Goal: Transaction & Acquisition: Purchase product/service

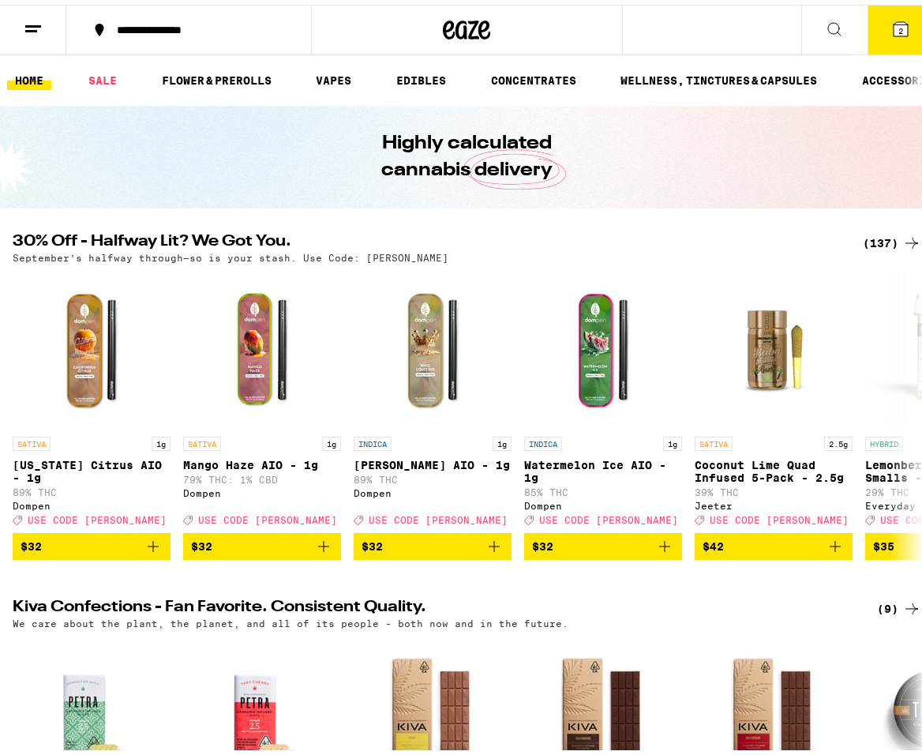
click at [878, 242] on div "(137)" at bounding box center [892, 238] width 58 height 19
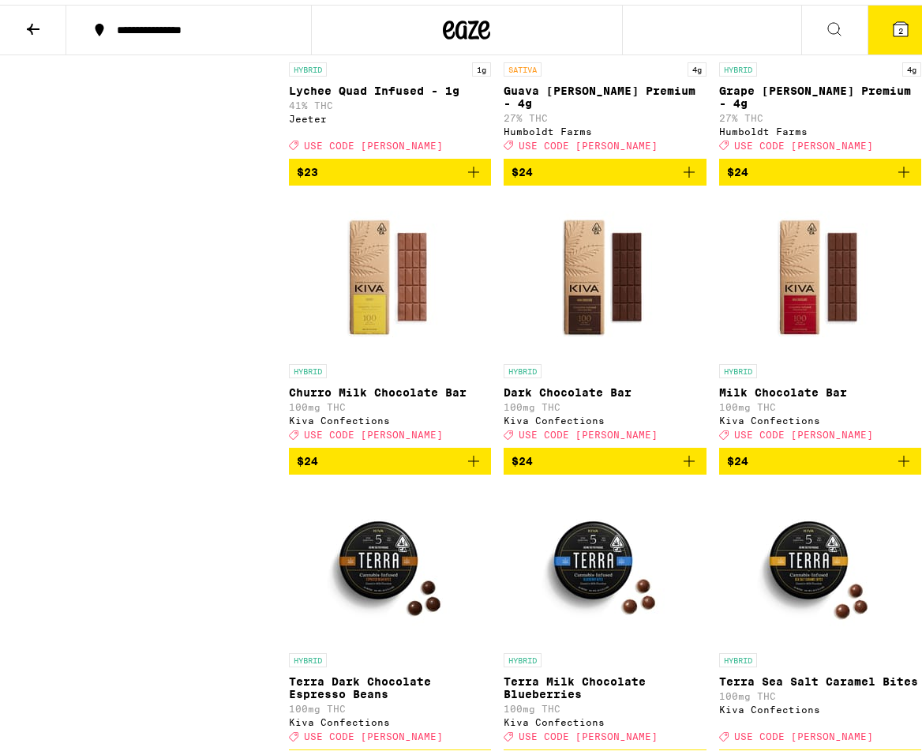
scroll to position [6712, 0]
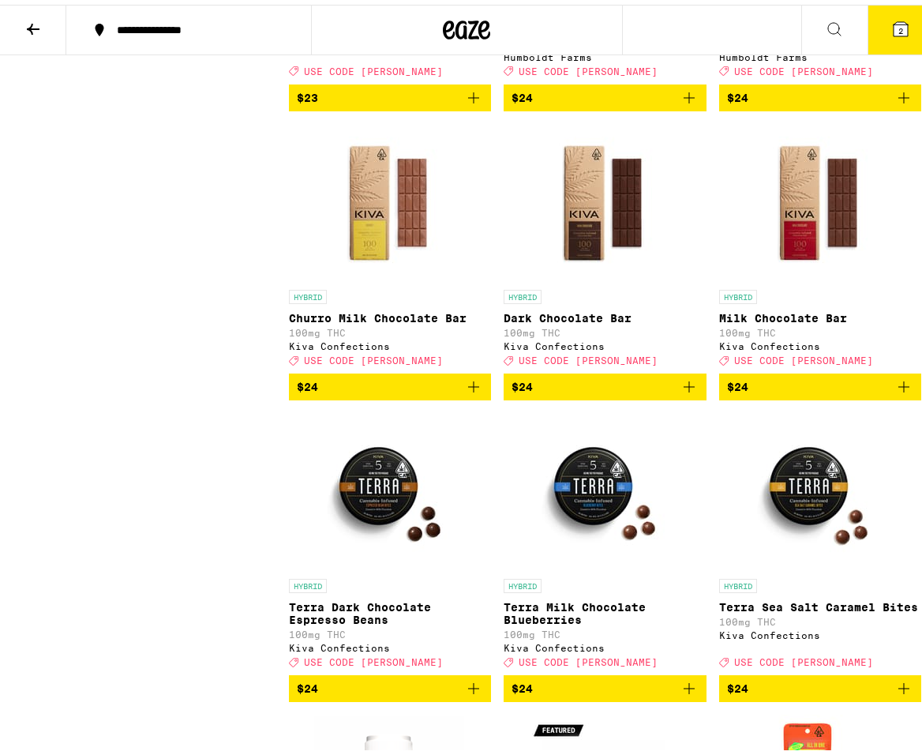
click at [682, 103] on icon "Add to bag" at bounding box center [689, 93] width 19 height 19
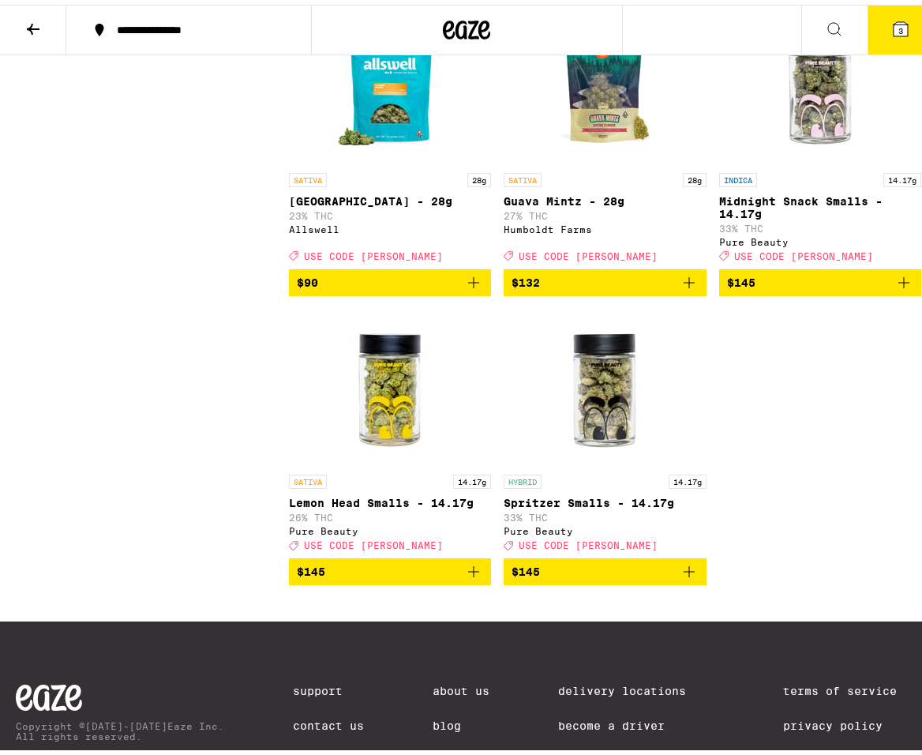
scroll to position [13425, 0]
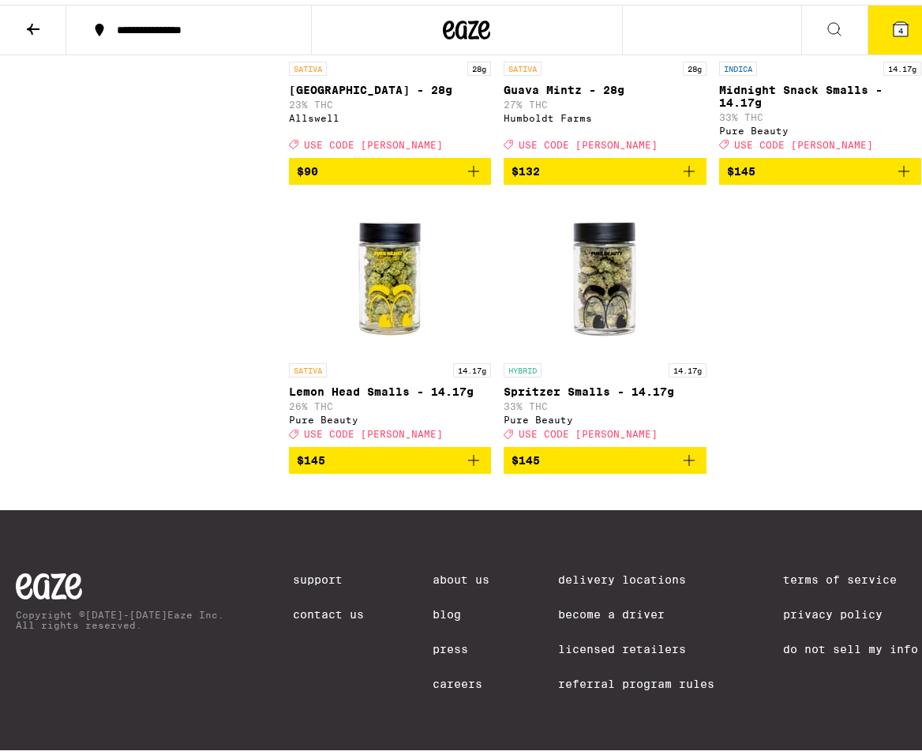
scroll to position [13819, 0]
click at [475, 465] on icon "Add to bag" at bounding box center [473, 455] width 19 height 19
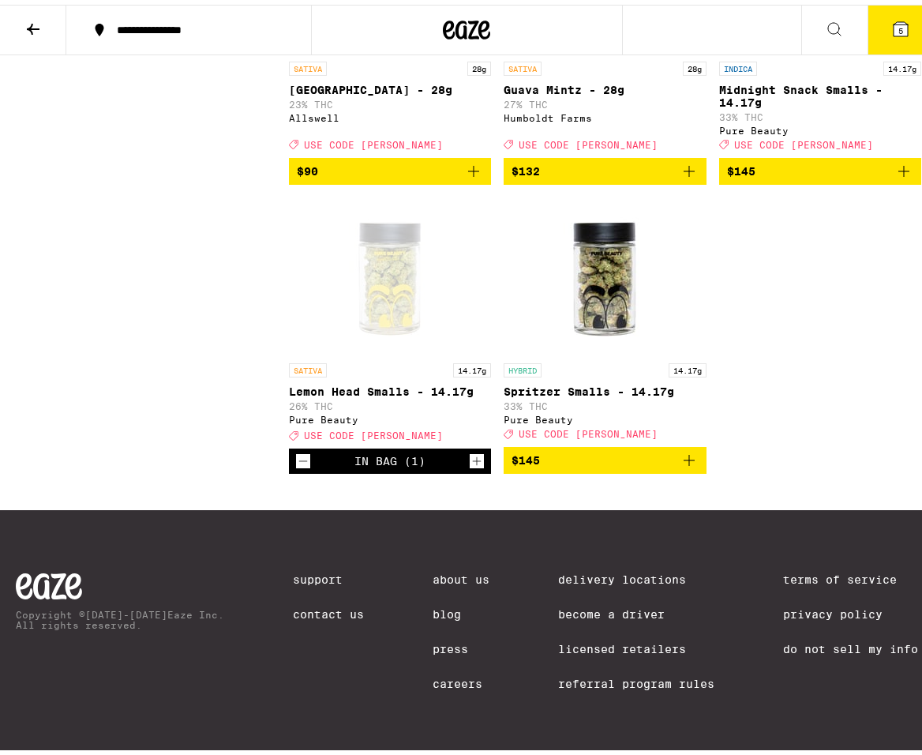
click at [887, 34] on button "5" at bounding box center [901, 25] width 66 height 49
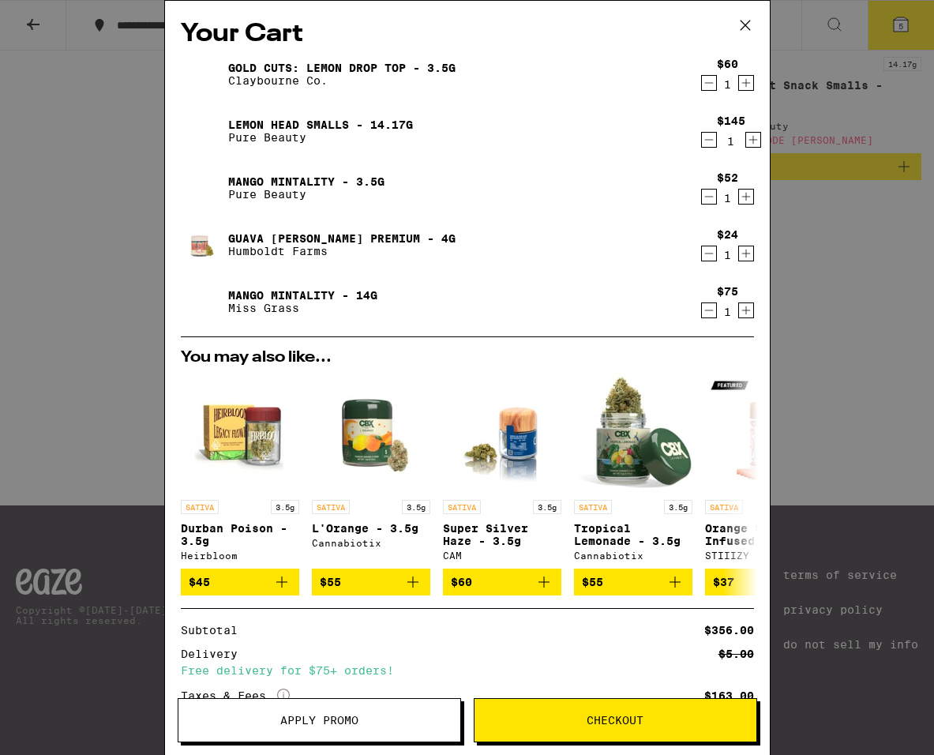
click at [751, 38] on button at bounding box center [745, 26] width 49 height 51
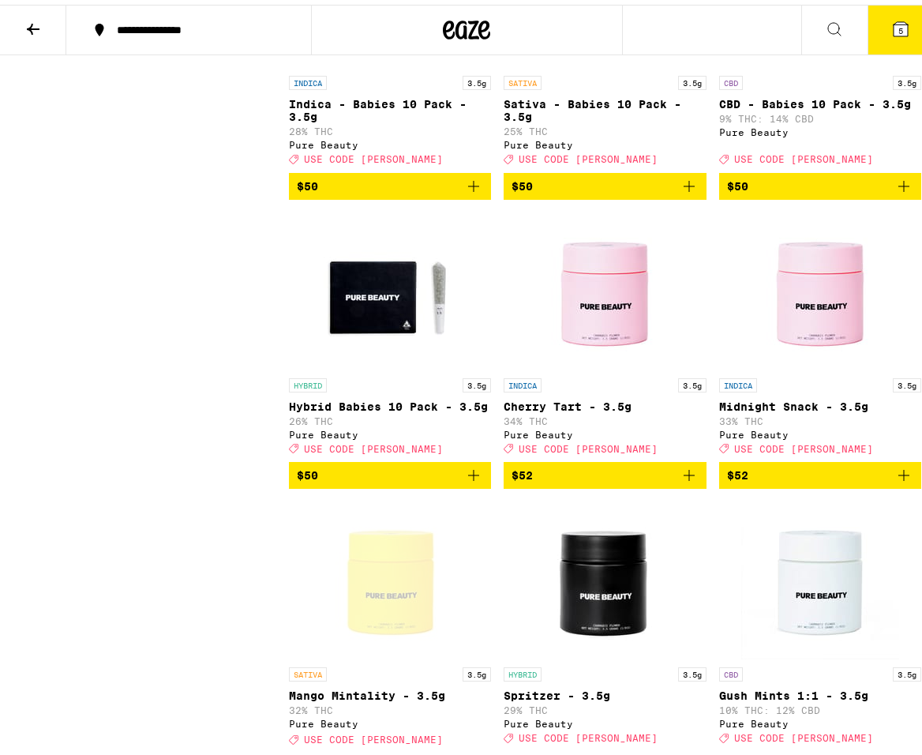
scroll to position [11529, 0]
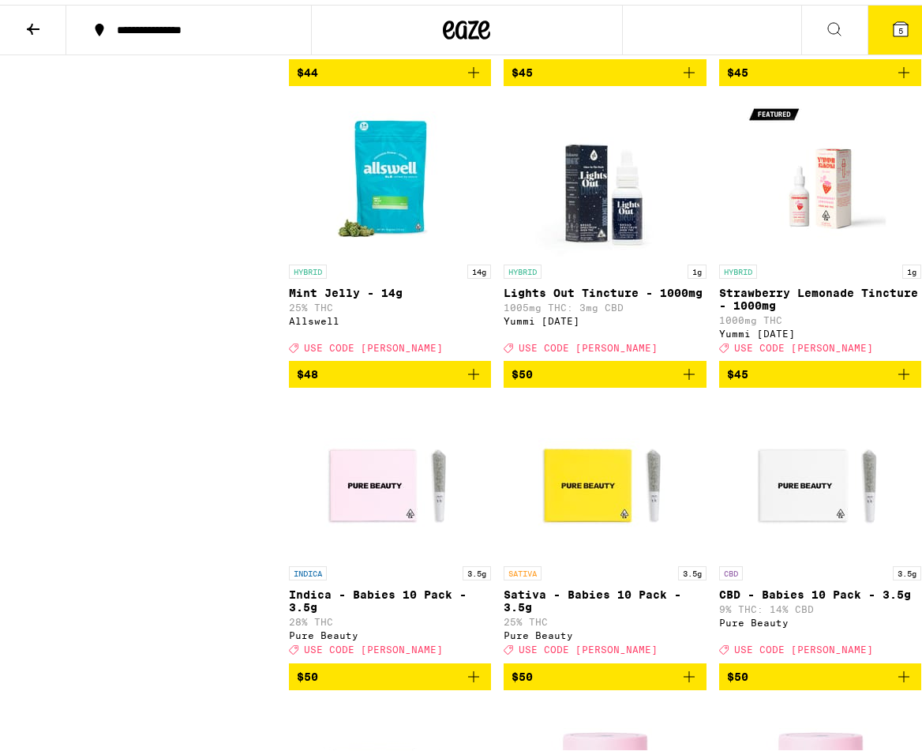
click at [878, 18] on button "5" at bounding box center [901, 25] width 66 height 49
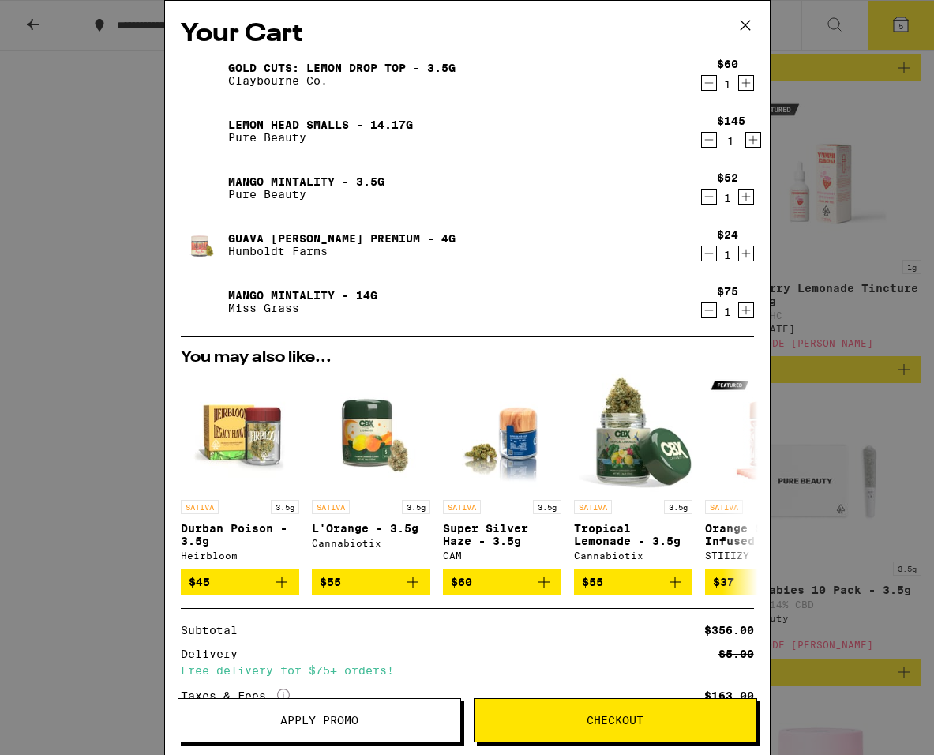
click at [336, 726] on span "Apply Promo" at bounding box center [319, 720] width 78 height 11
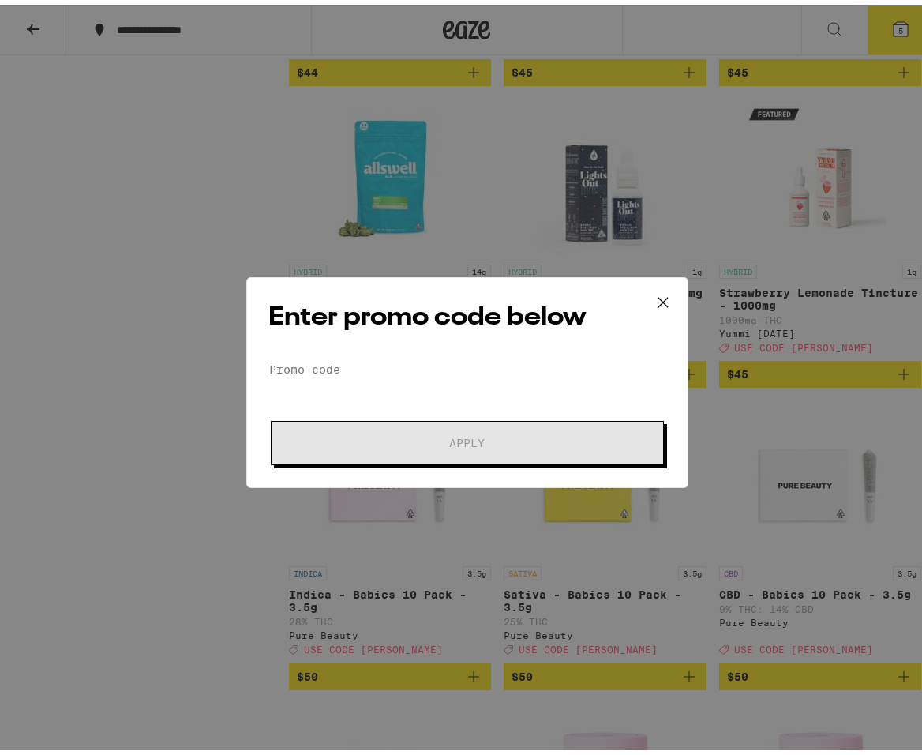
click at [353, 350] on div "Enter promo code below Promo Code Apply" at bounding box center [467, 377] width 442 height 211
click at [348, 360] on input "Promo Code" at bounding box center [467, 365] width 396 height 24
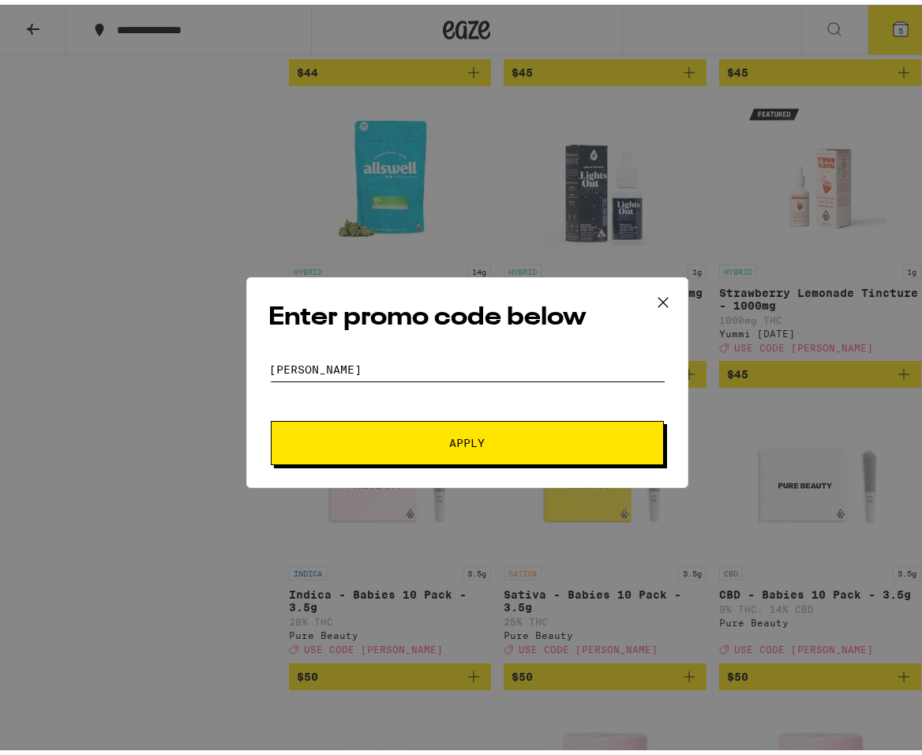
type input "[PERSON_NAME]"
click at [391, 424] on button "Apply" at bounding box center [467, 438] width 393 height 44
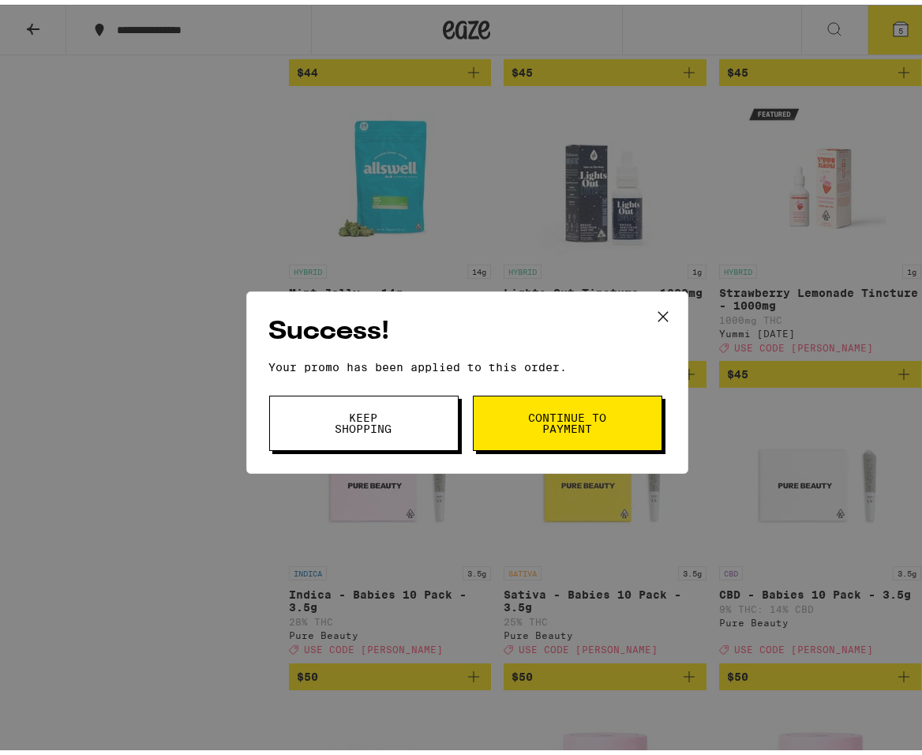
click at [607, 434] on button "Continue to payment" at bounding box center [568, 418] width 190 height 55
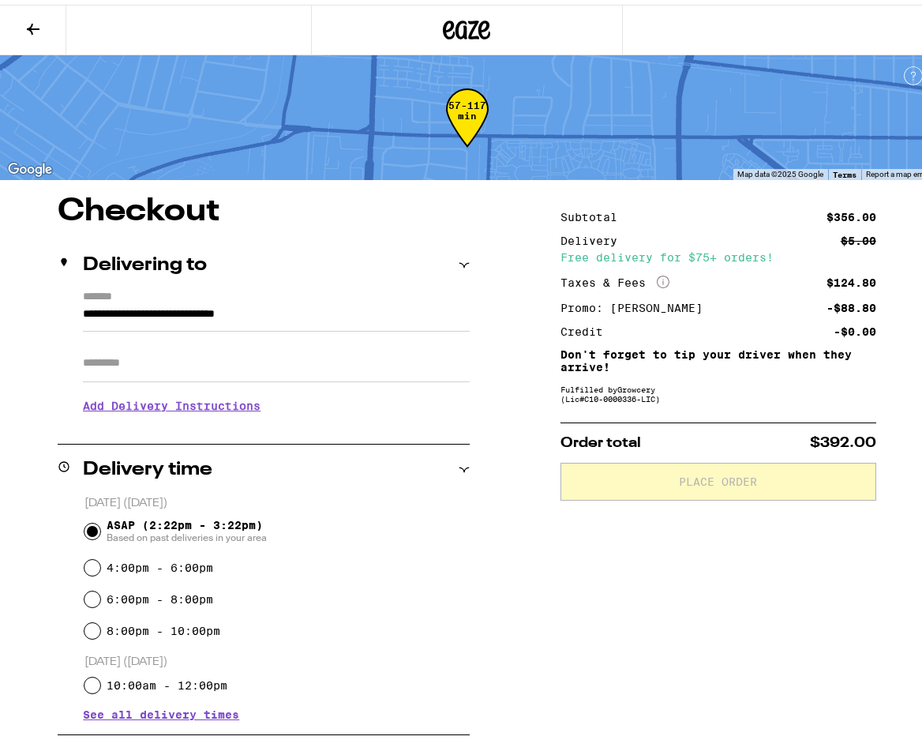
click at [33, 28] on icon at bounding box center [33, 24] width 19 height 19
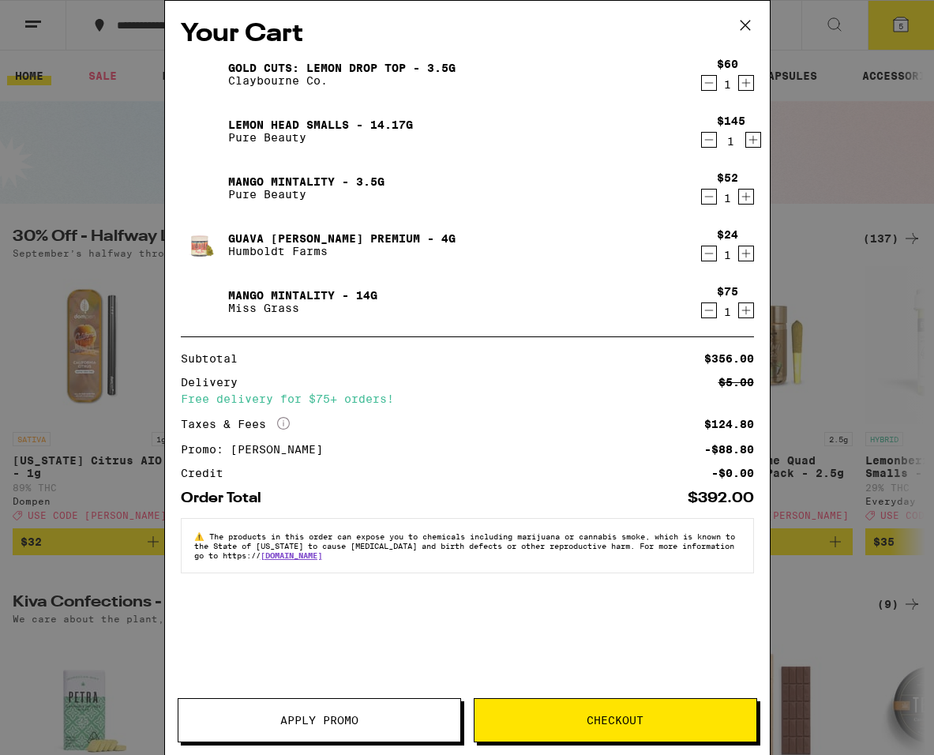
drag, startPoint x: 737, startPoint y: 24, endPoint x: 753, endPoint y: 22, distance: 16.0
click at [737, 24] on icon at bounding box center [746, 25] width 24 height 24
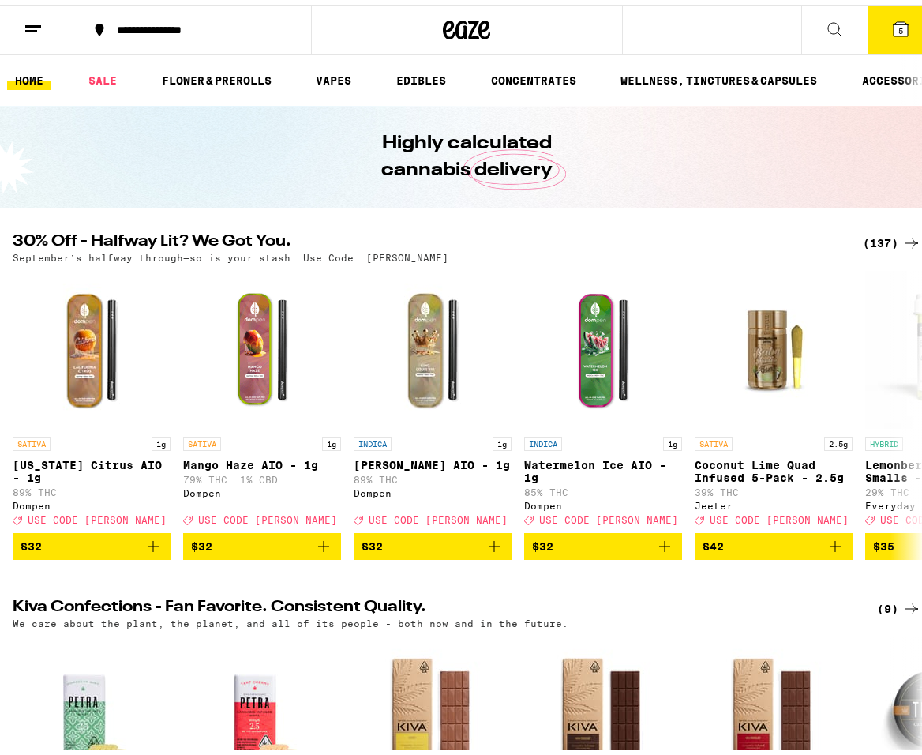
click at [894, 30] on icon at bounding box center [901, 24] width 14 height 14
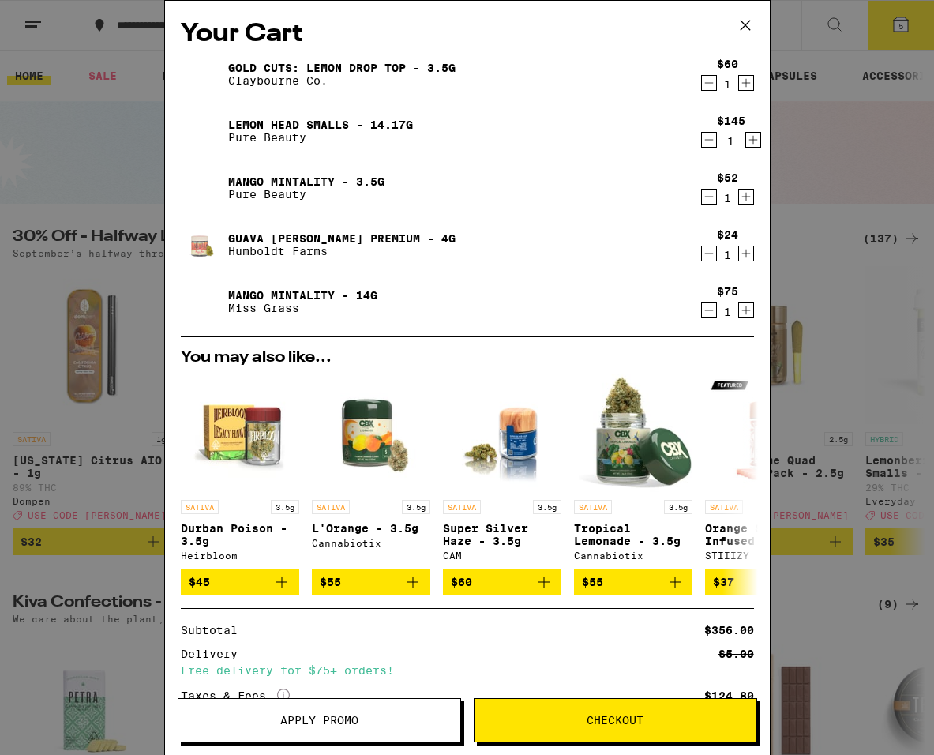
click at [702, 84] on icon "Decrement" at bounding box center [709, 82] width 14 height 19
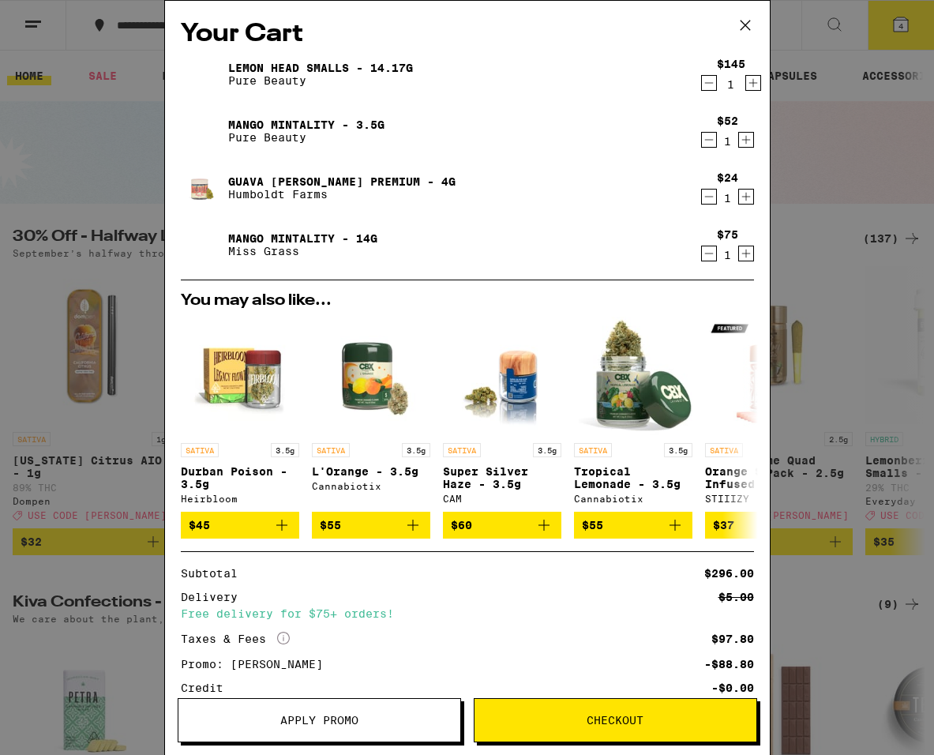
click at [702, 257] on icon "Decrement" at bounding box center [709, 253] width 14 height 19
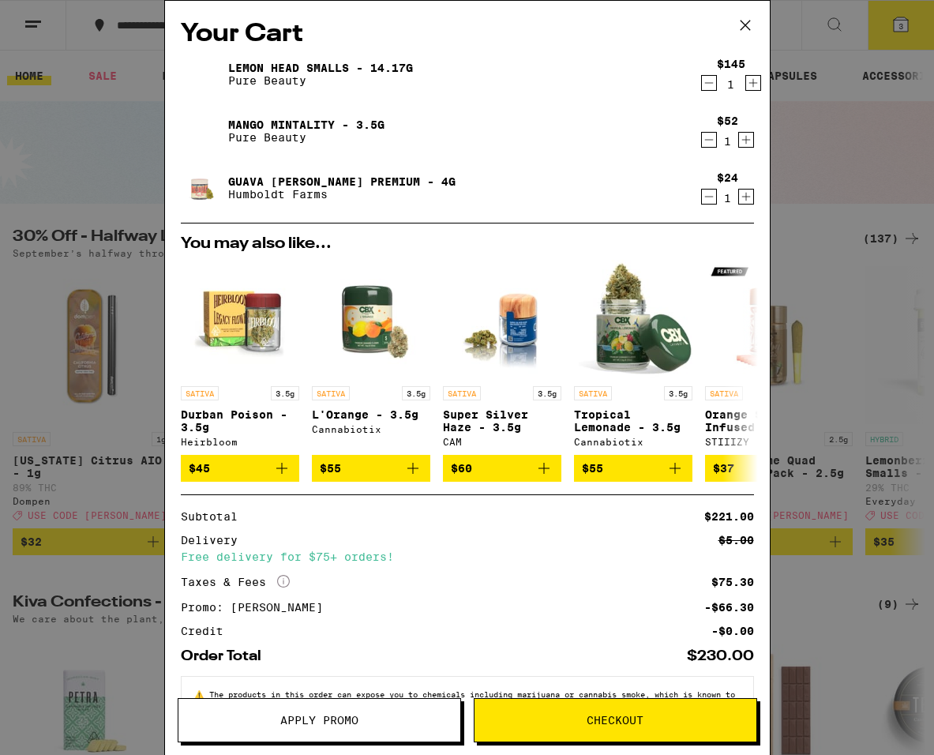
click at [702, 196] on icon "Decrement" at bounding box center [709, 196] width 14 height 19
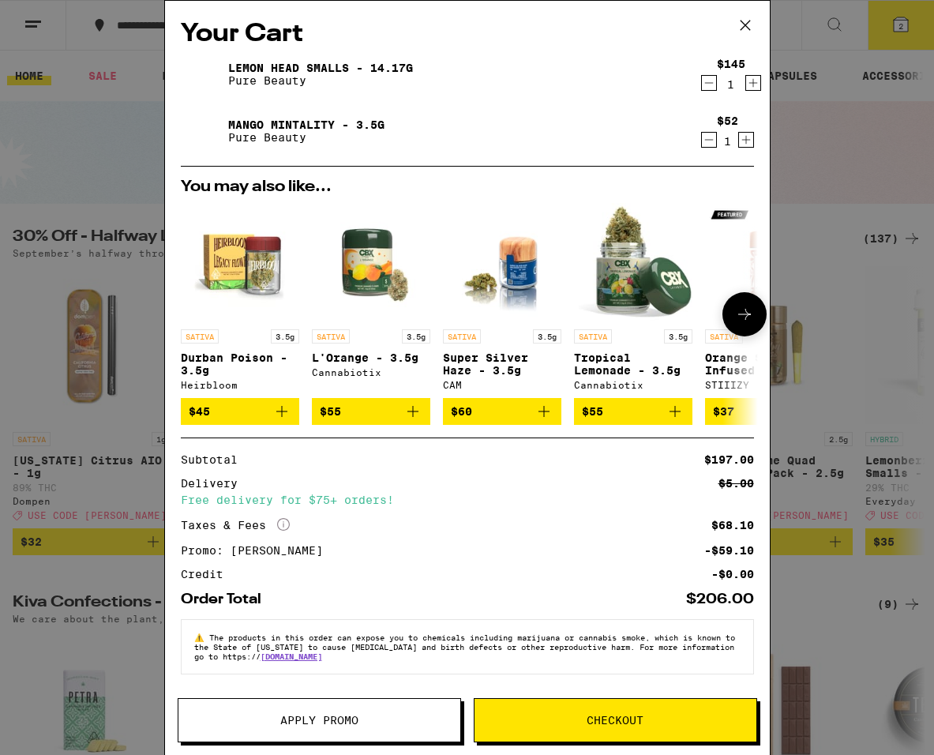
scroll to position [5, 0]
click at [702, 130] on icon "Decrement" at bounding box center [709, 139] width 14 height 19
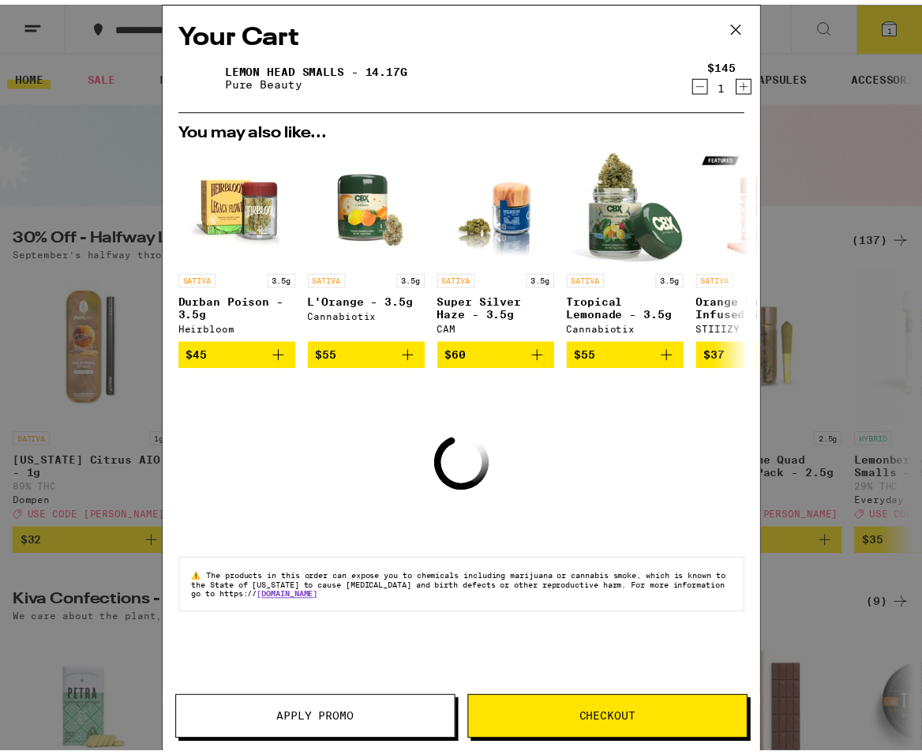
scroll to position [0, 0]
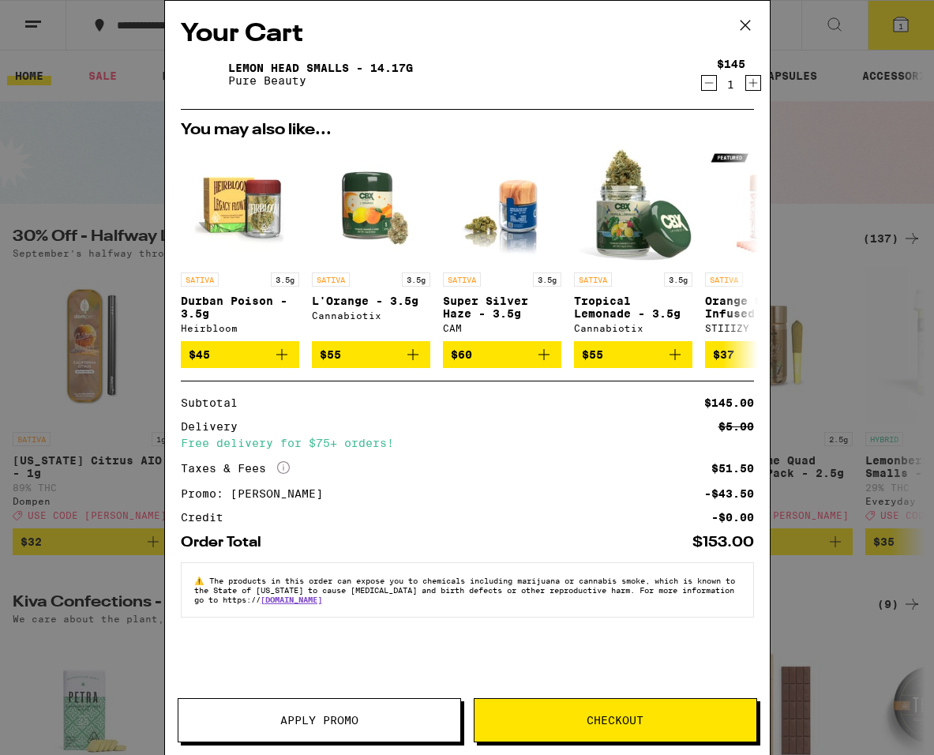
click at [745, 24] on icon at bounding box center [746, 25] width 24 height 24
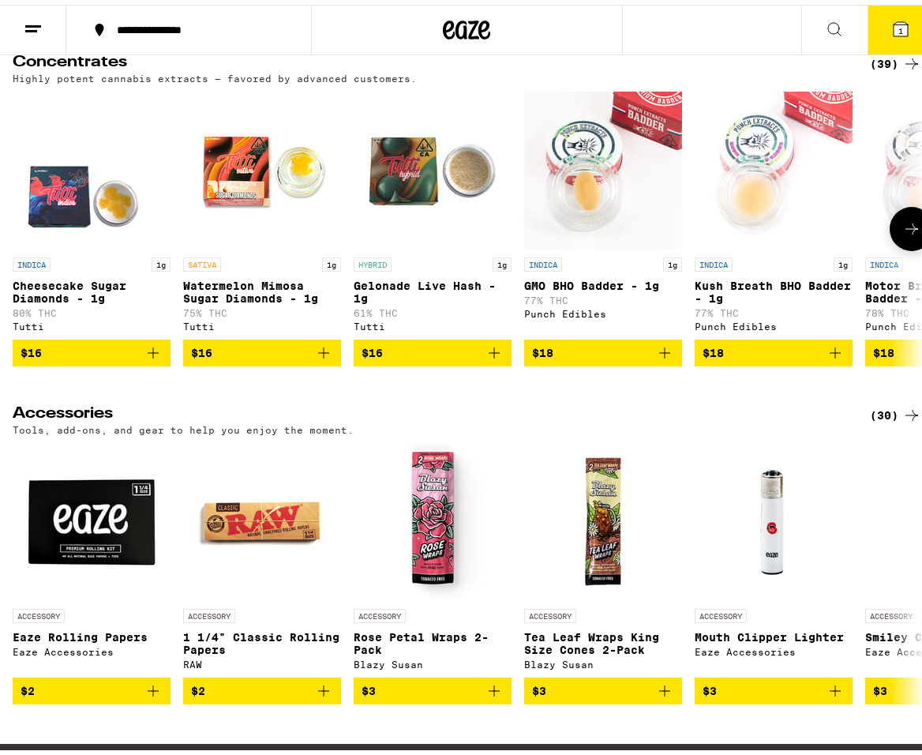
scroll to position [6081, 0]
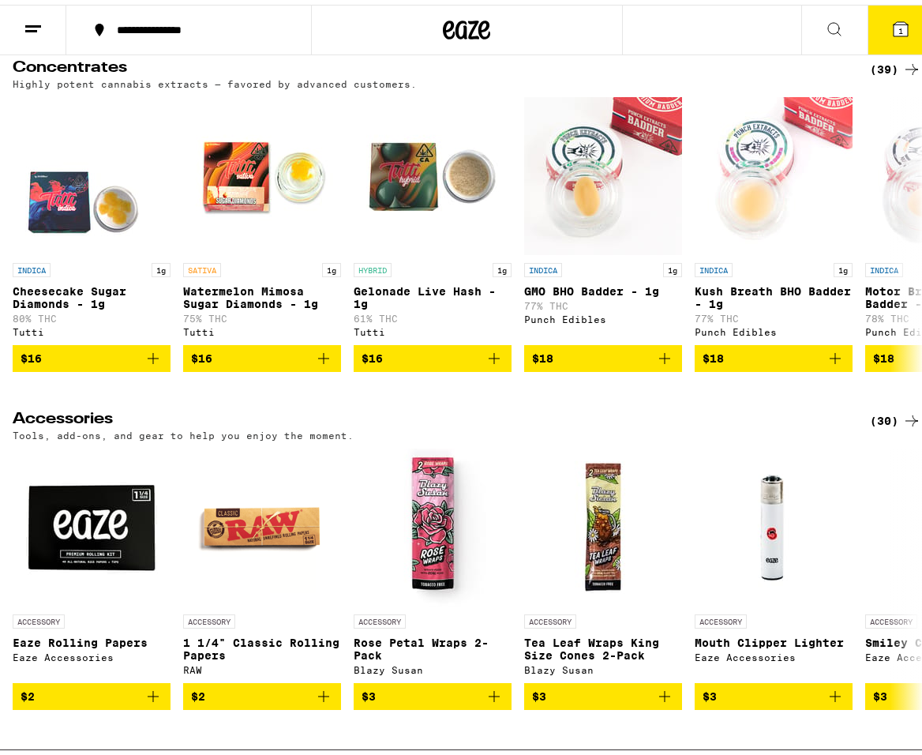
click at [880, 74] on div "(39)" at bounding box center [895, 64] width 51 height 19
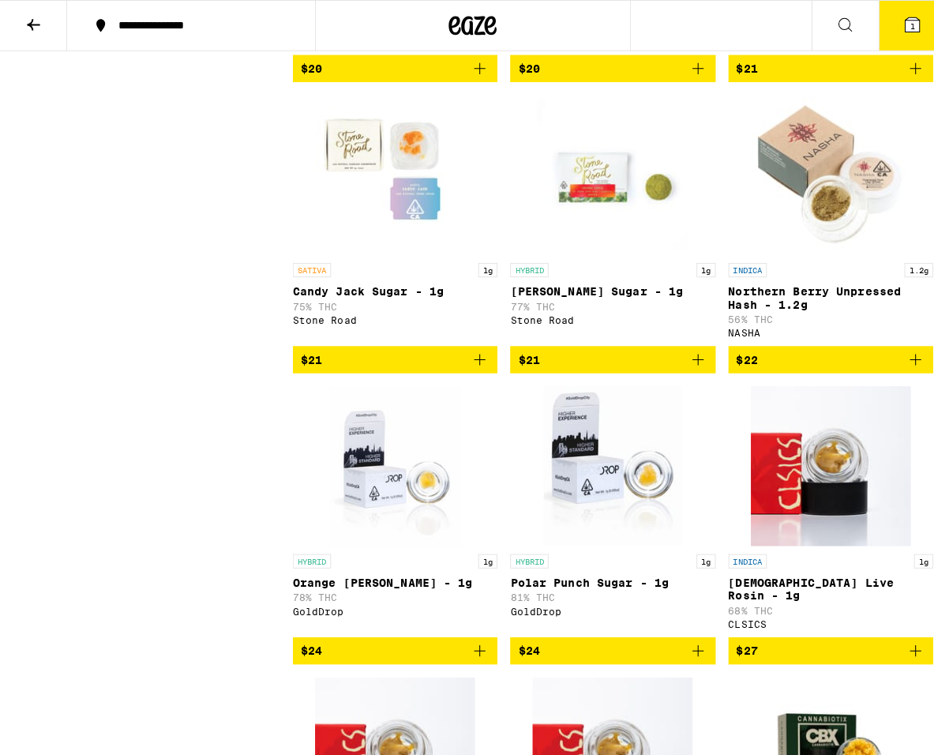
scroll to position [2132, 0]
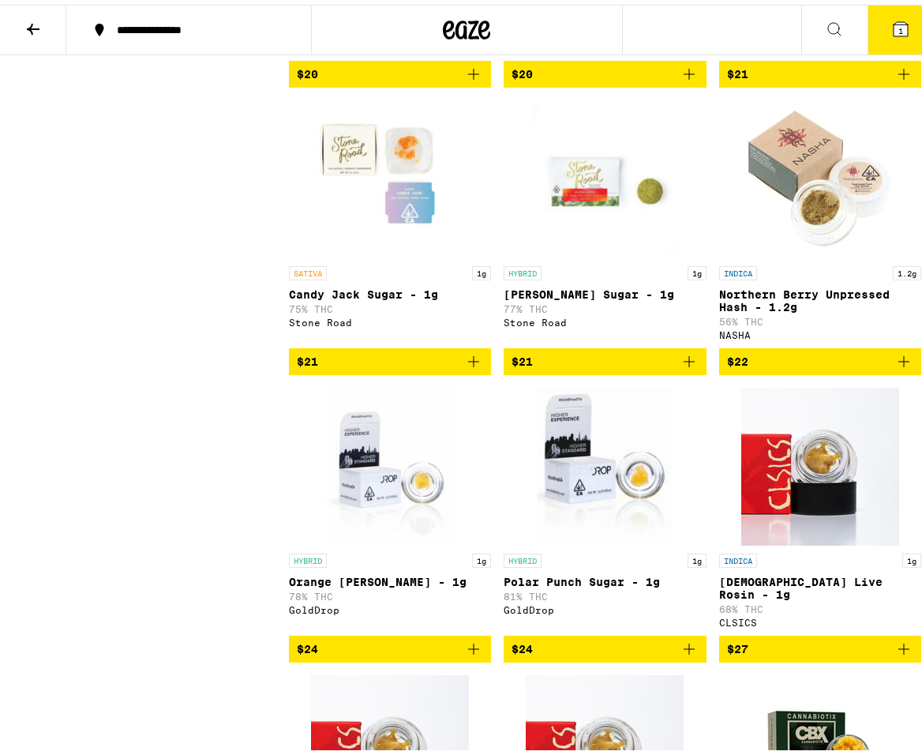
click at [895, 366] on icon "Add to bag" at bounding box center [904, 356] width 19 height 19
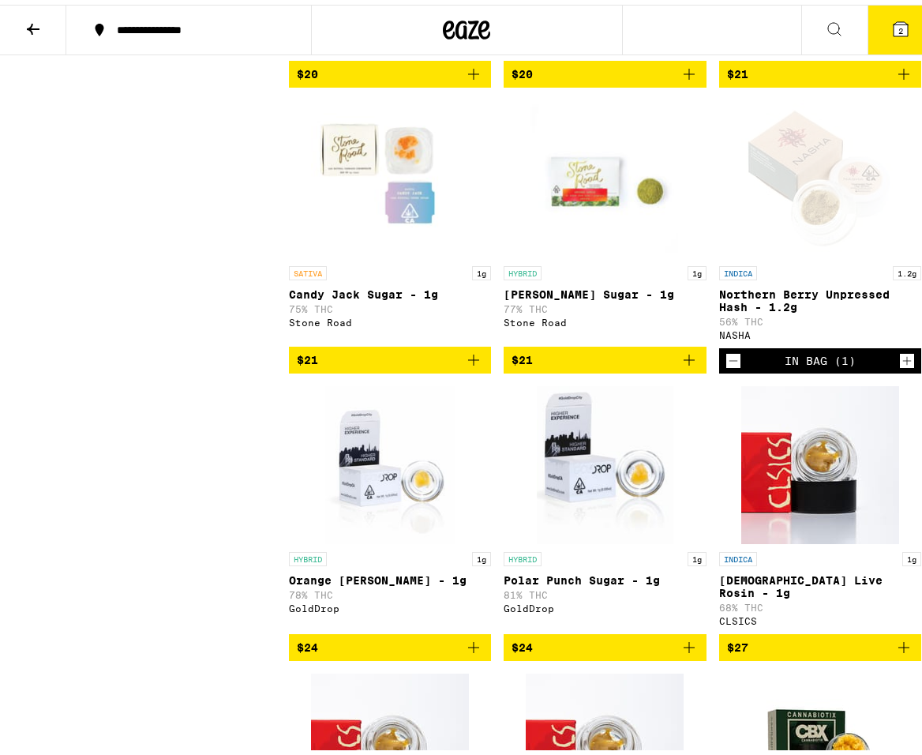
click at [881, 39] on button "2" at bounding box center [901, 25] width 66 height 49
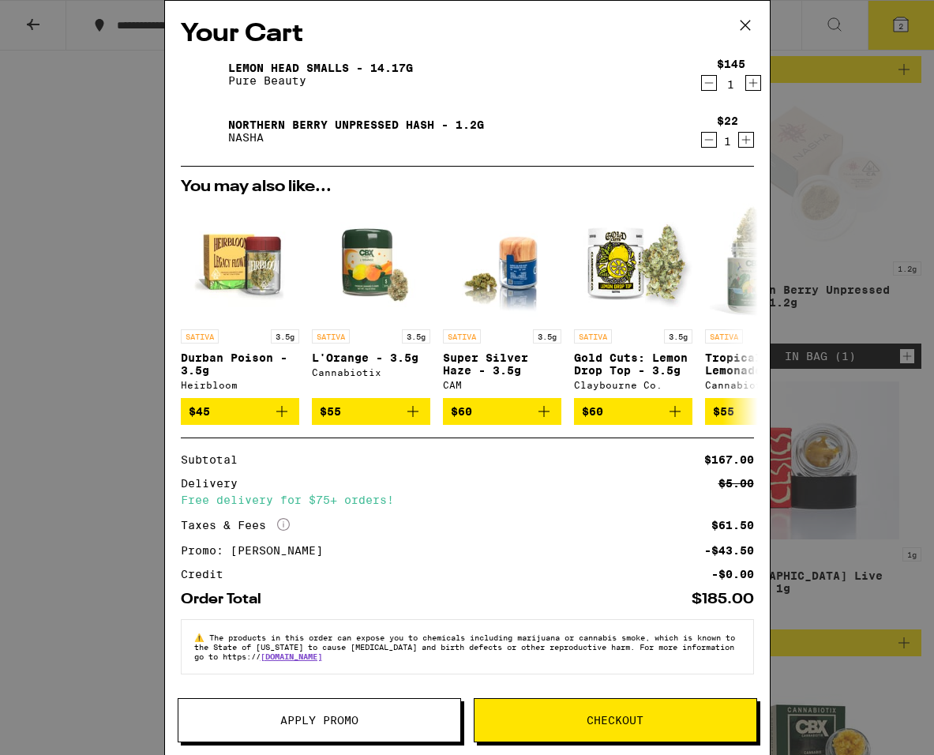
scroll to position [5, 0]
click at [702, 134] on icon "Decrement" at bounding box center [709, 139] width 14 height 19
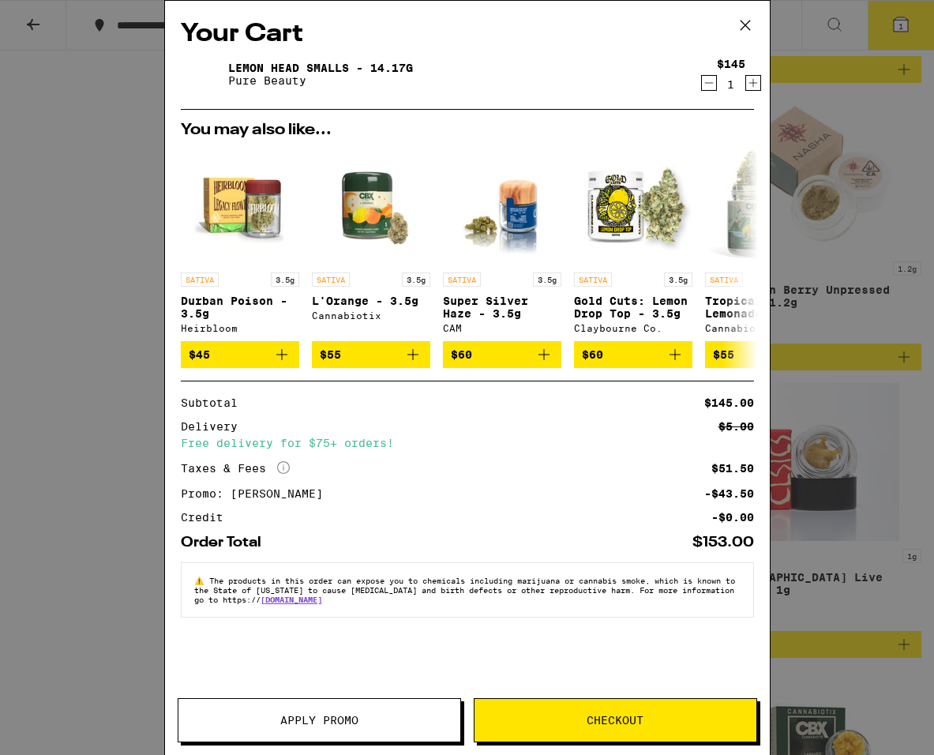
click at [574, 703] on button "Checkout" at bounding box center [615, 720] width 283 height 44
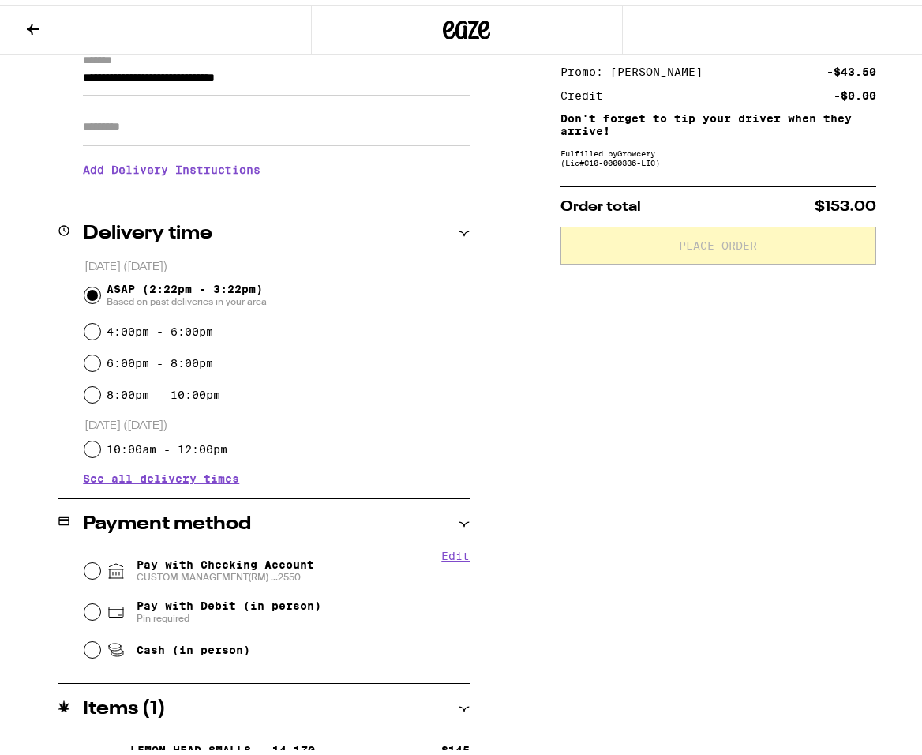
scroll to position [237, 0]
click at [93, 573] on input "Pay with Checking Account CUSTOM MANAGEMENT(RM) ...2550" at bounding box center [92, 566] width 16 height 16
radio input "true"
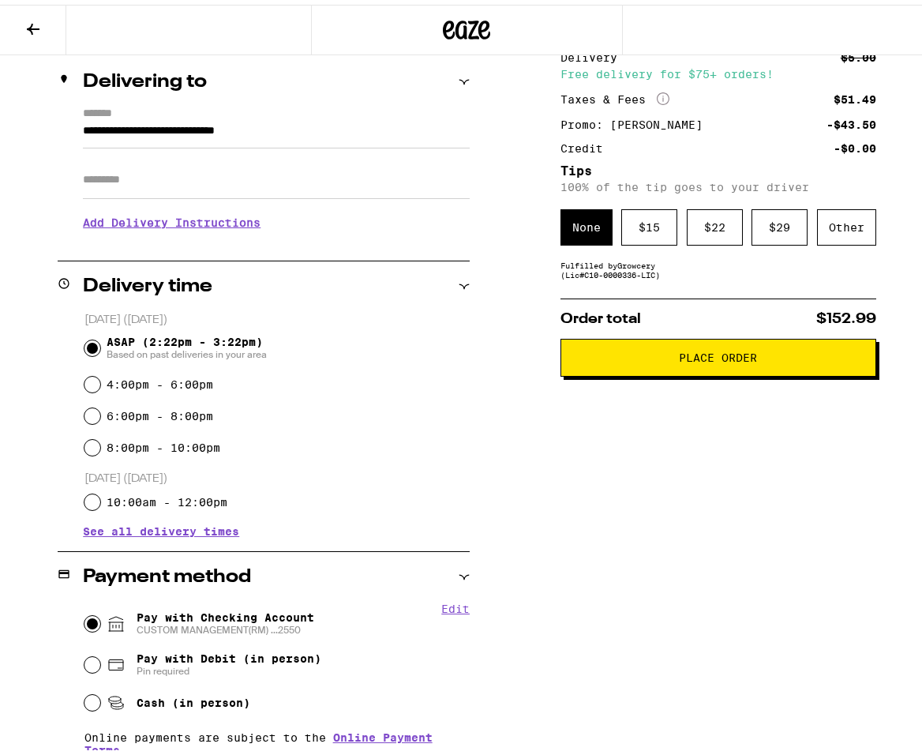
scroll to position [158, 0]
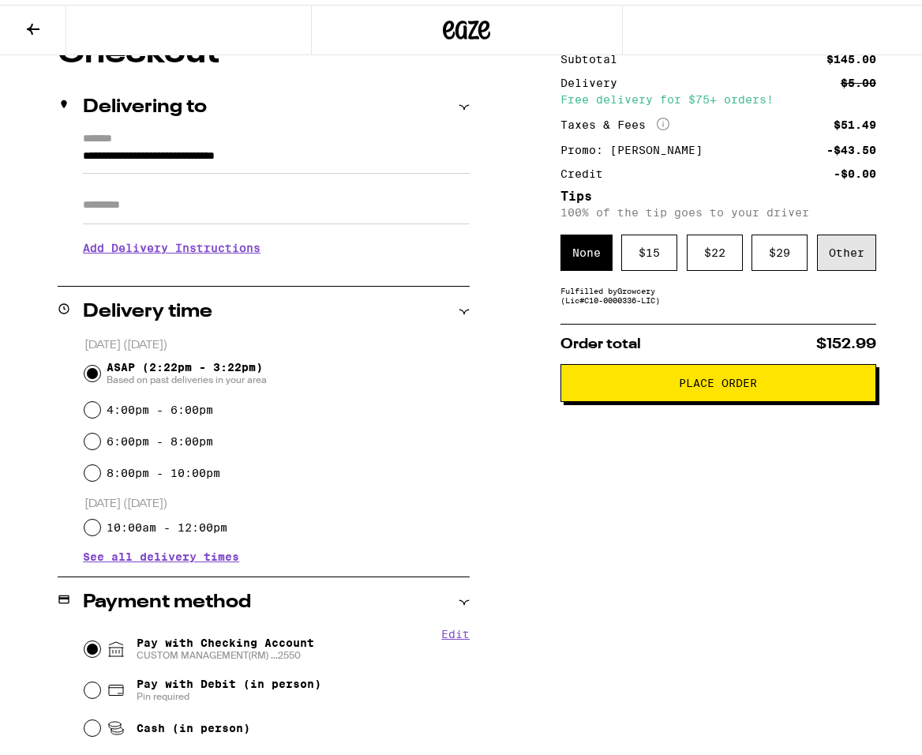
click at [824, 253] on div "Other" at bounding box center [846, 248] width 59 height 36
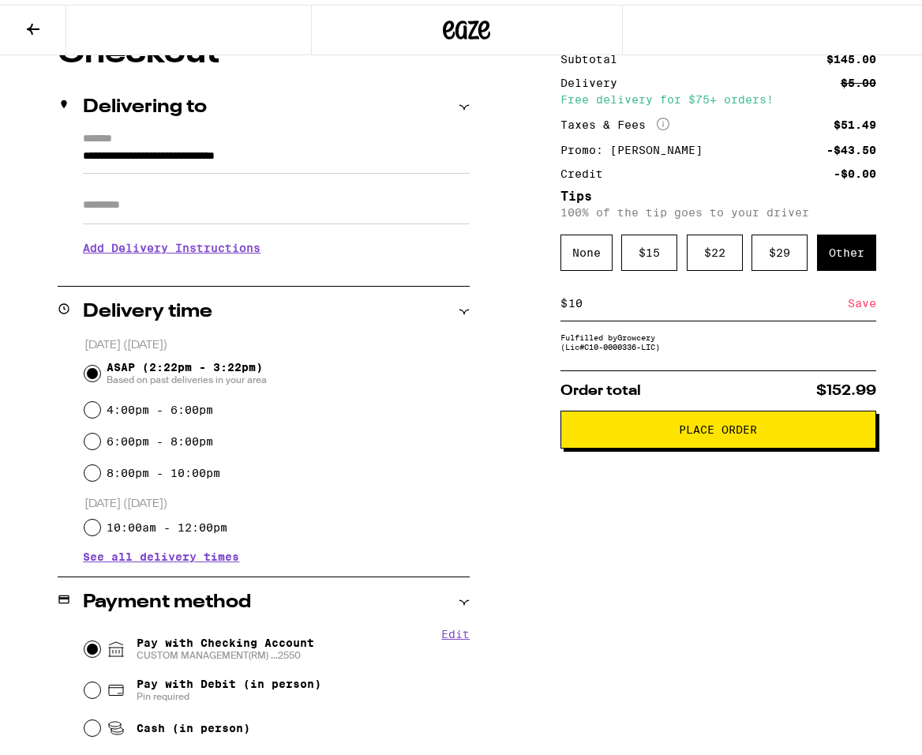
type input "10"
click at [860, 305] on div "Save" at bounding box center [862, 298] width 28 height 35
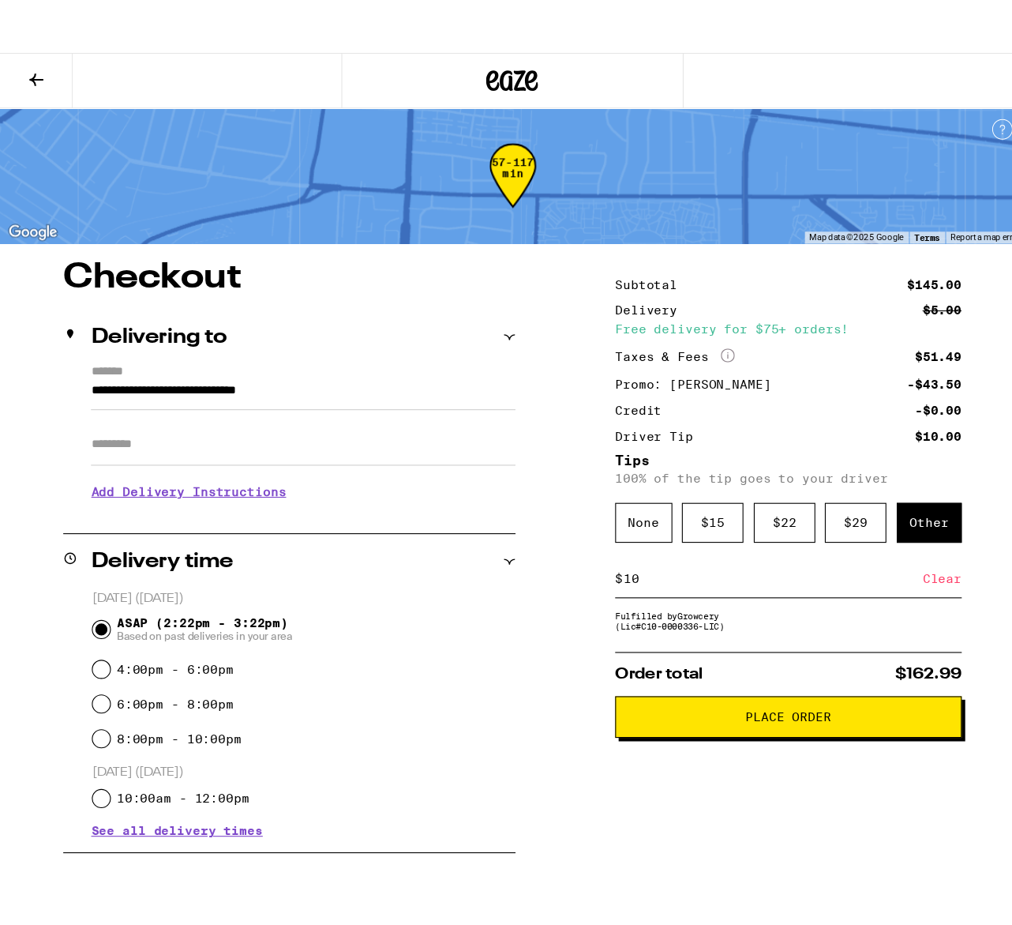
scroll to position [0, 0]
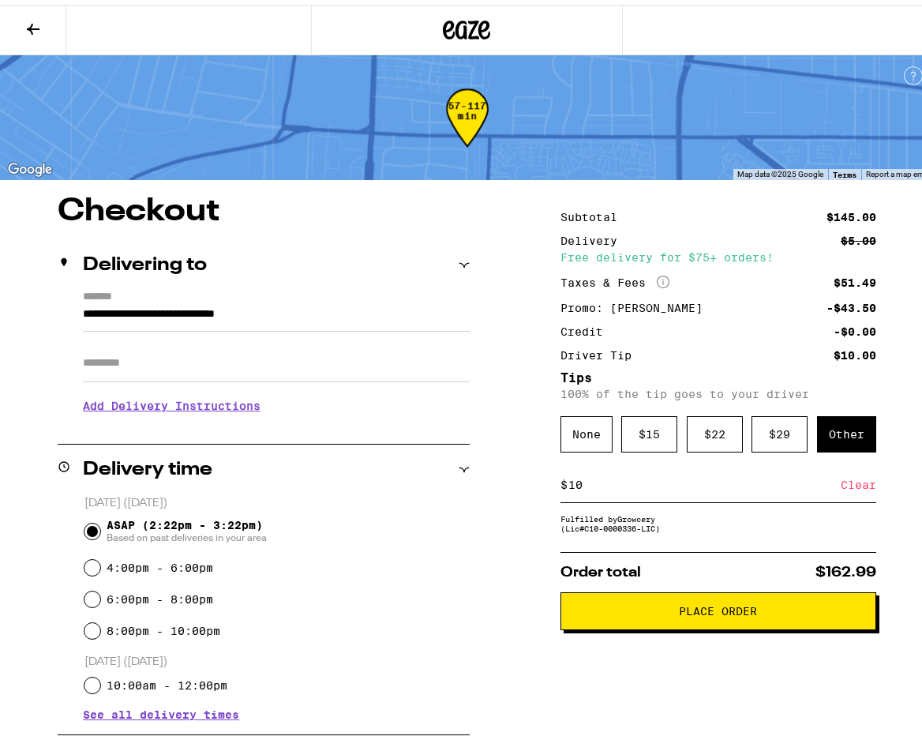
click at [731, 606] on span "Place Order" at bounding box center [718, 606] width 78 height 11
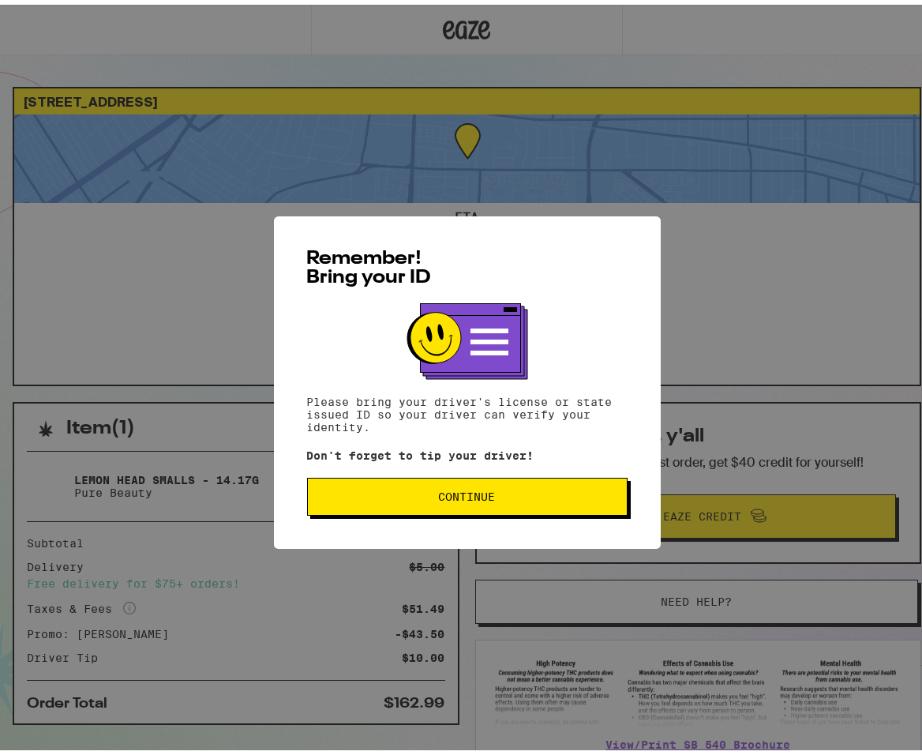
click at [450, 496] on span "Continue" at bounding box center [467, 491] width 57 height 11
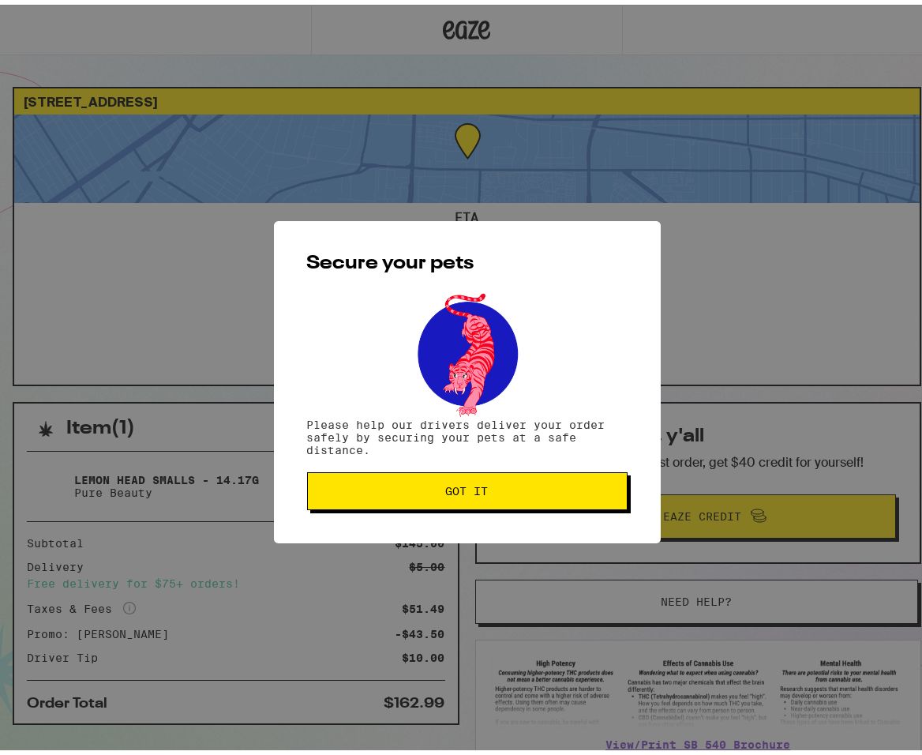
click at [404, 497] on button "Got it" at bounding box center [467, 486] width 321 height 38
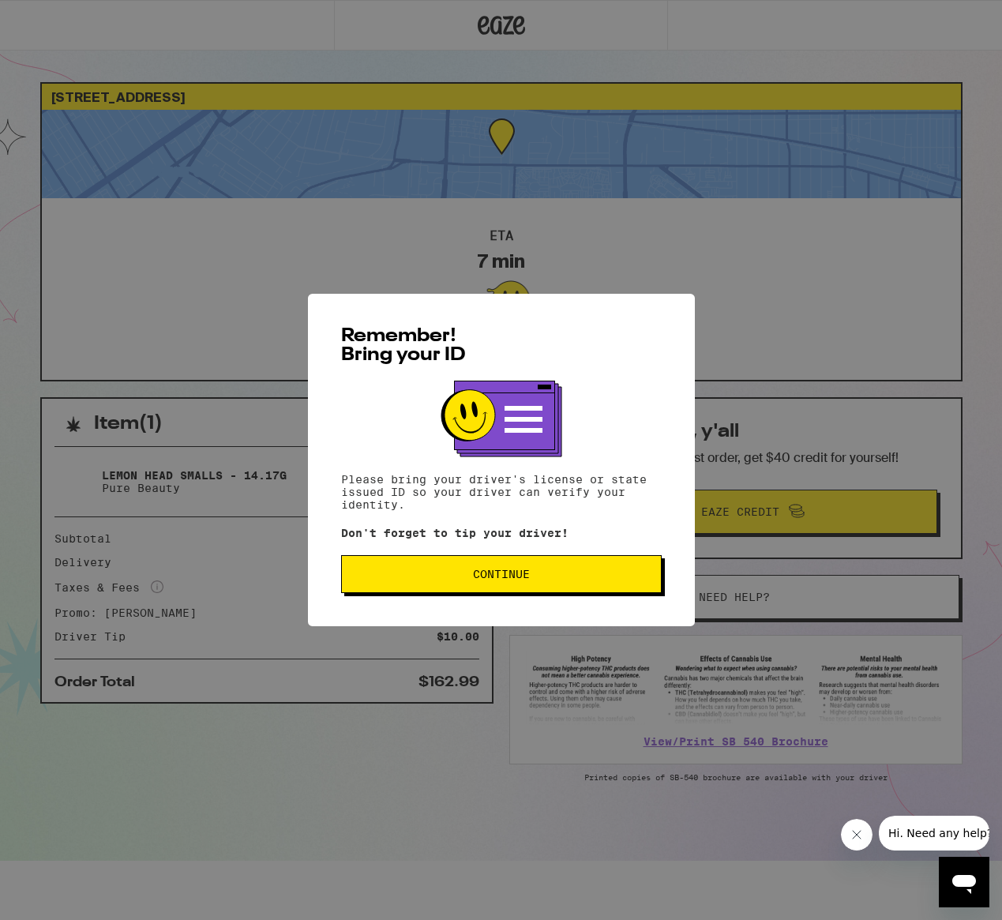
click at [559, 564] on button "Continue" at bounding box center [501, 574] width 321 height 38
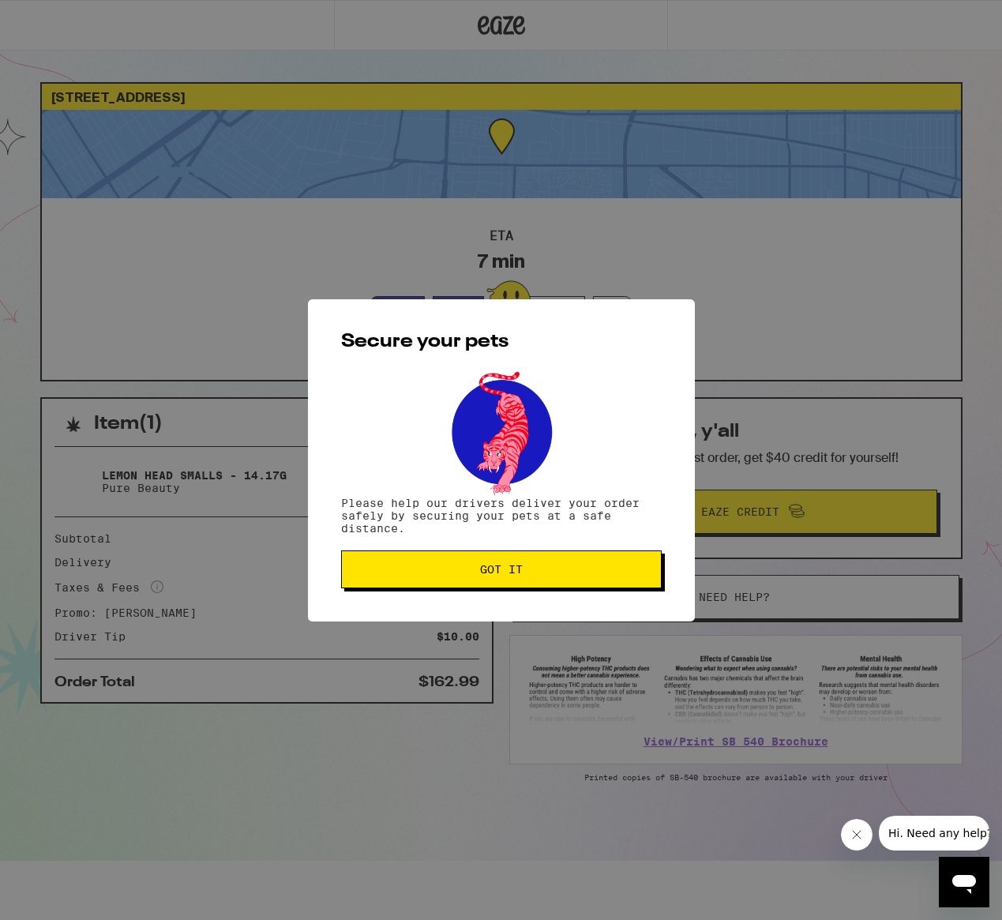
click at [557, 569] on span "Got it" at bounding box center [502, 569] width 294 height 11
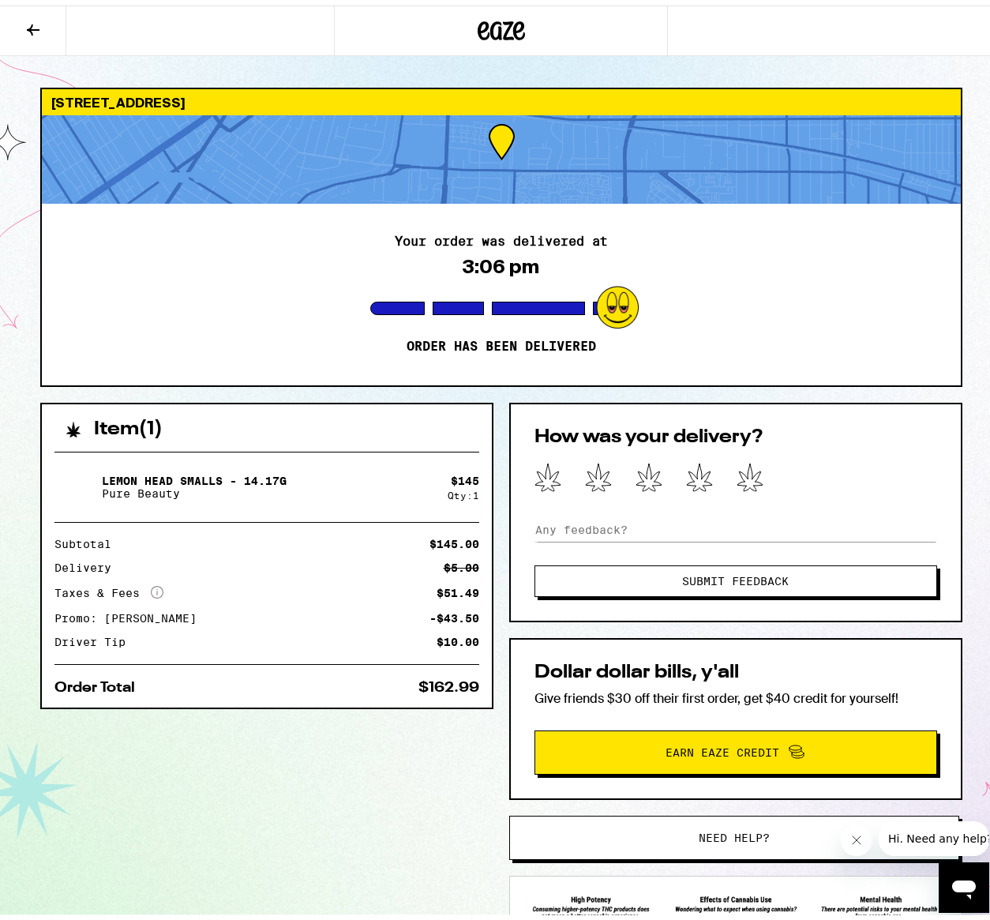
click at [0, 852] on html "5601 Sunlight Pl Los Angeles 90016 Your order was delivered at 3:06 pm Order ha…" at bounding box center [501, 548] width 1002 height 1096
